Goal: Navigation & Orientation: Find specific page/section

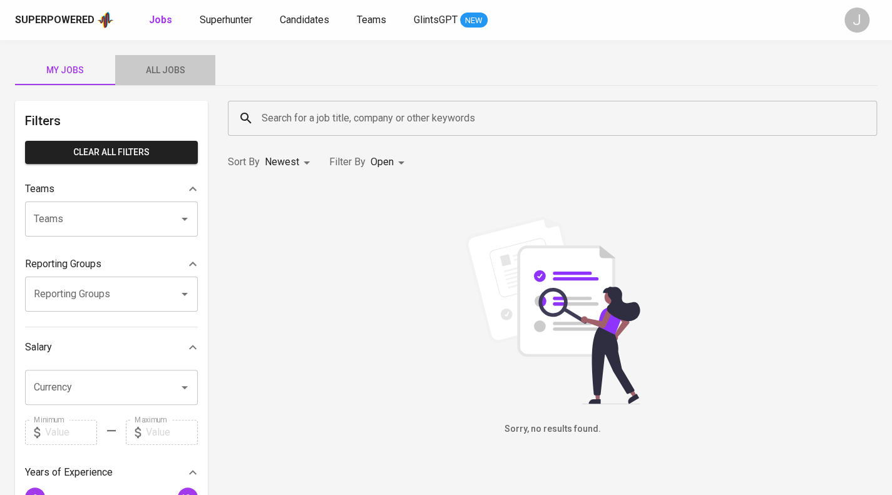
click at [165, 67] on span "All Jobs" at bounding box center [165, 71] width 85 height 16
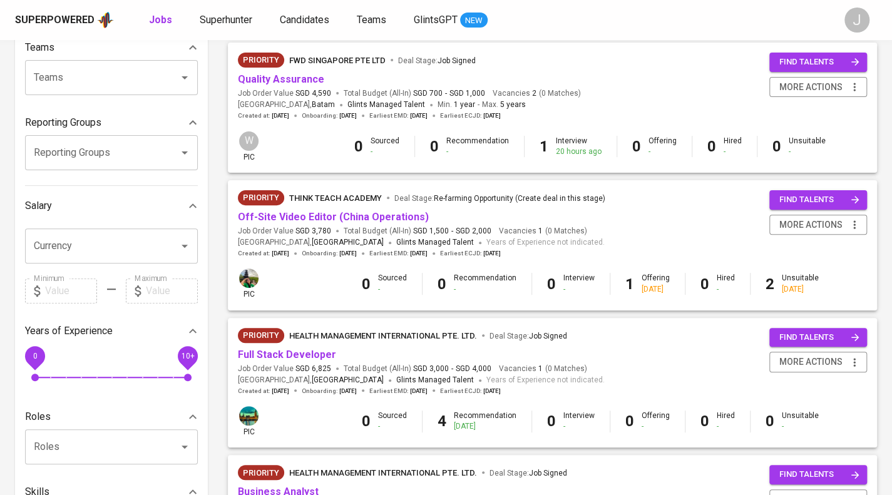
scroll to position [63, 0]
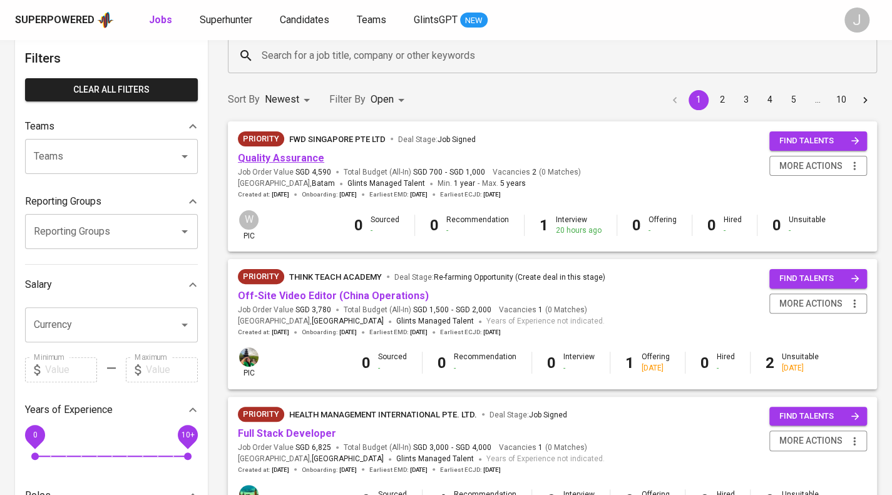
click at [282, 157] on link "Quality Assurance" at bounding box center [281, 158] width 86 height 12
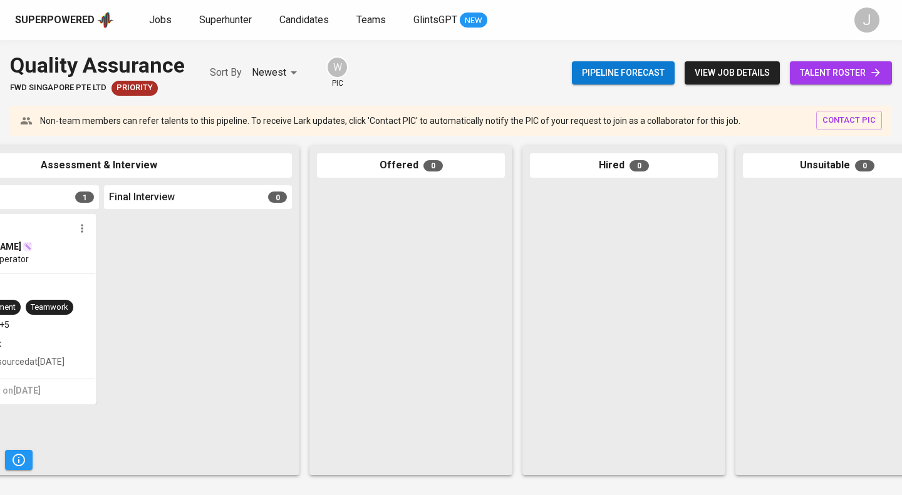
scroll to position [0, 589]
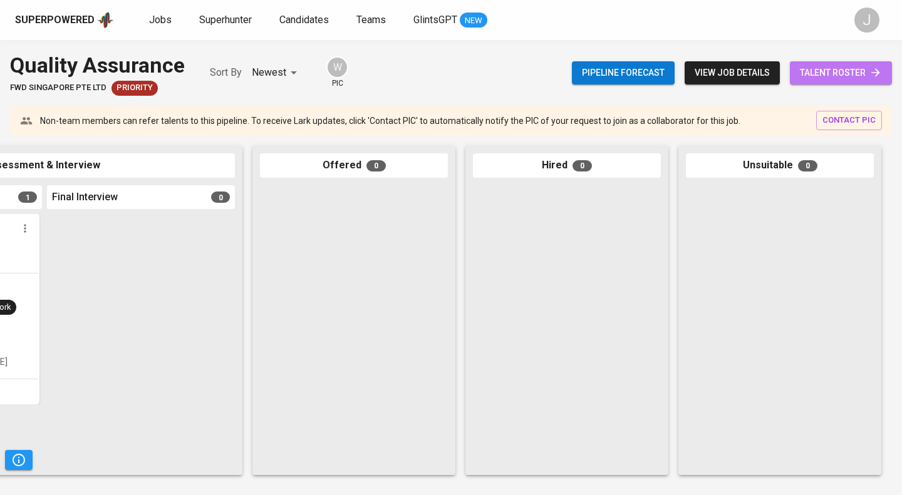
click at [850, 67] on span "talent roster" at bounding box center [841, 73] width 82 height 16
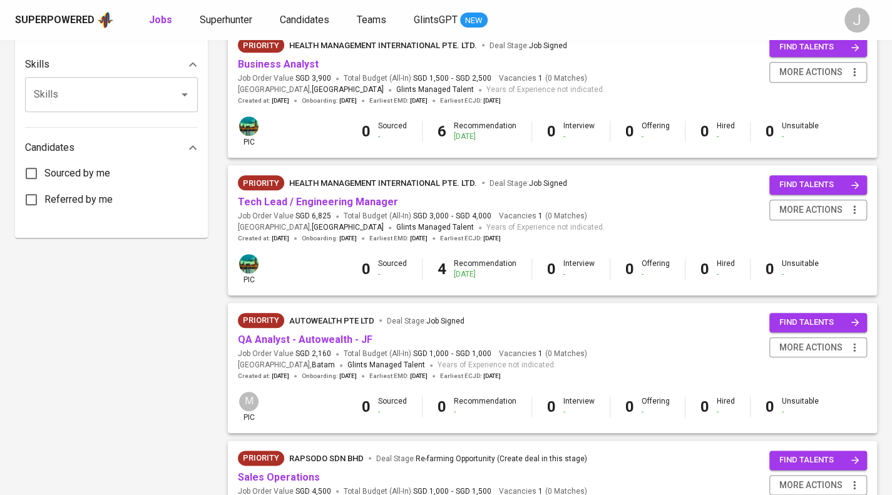
scroll to position [570, 0]
click at [307, 201] on link "Tech Lead / Engineering Manager" at bounding box center [318, 201] width 160 height 12
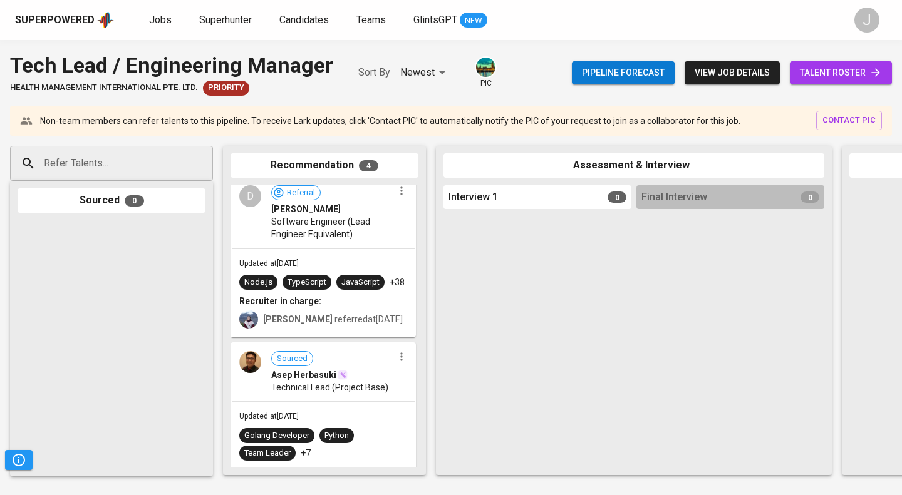
scroll to position [368, 0]
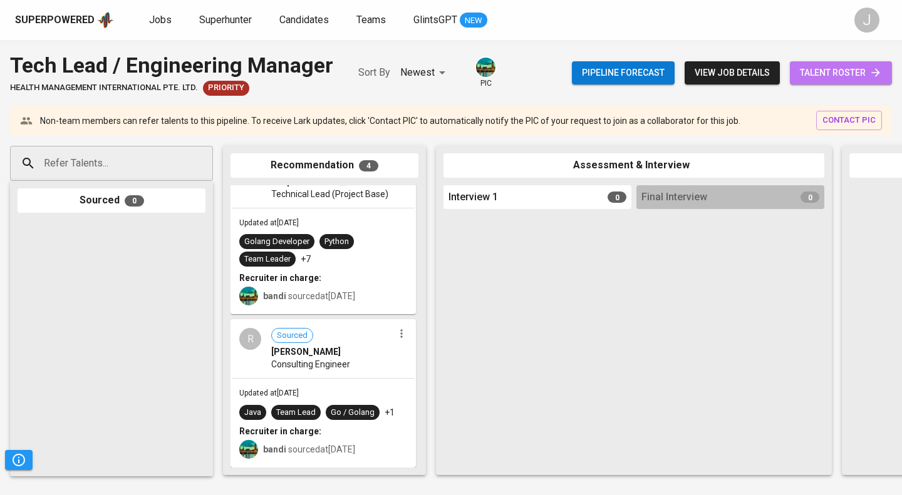
click at [821, 69] on span "talent roster" at bounding box center [841, 73] width 82 height 16
